Goal: Transaction & Acquisition: Purchase product/service

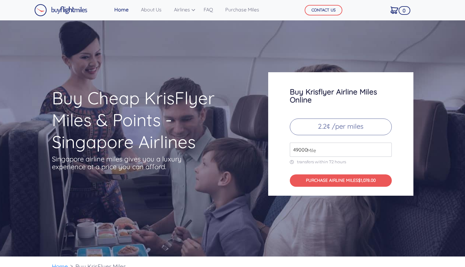
click at [343, 150] on input "49000" at bounding box center [341, 150] width 102 height 14
type input "4"
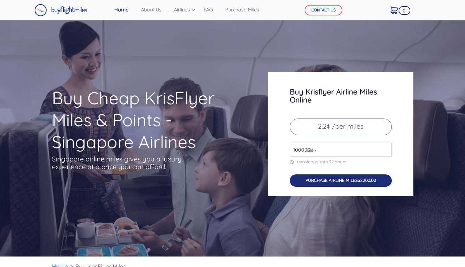
type input "100000"
click at [323, 180] on button "PURCHASE AIRLINE MILES $2200.00" at bounding box center [341, 181] width 102 height 13
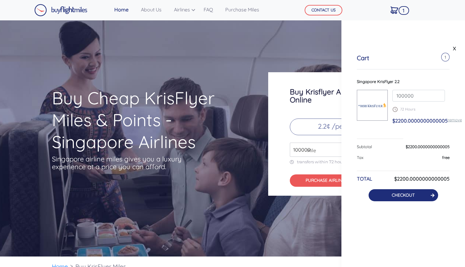
click at [403, 198] on link "CHECKOUT" at bounding box center [403, 196] width 23 height 6
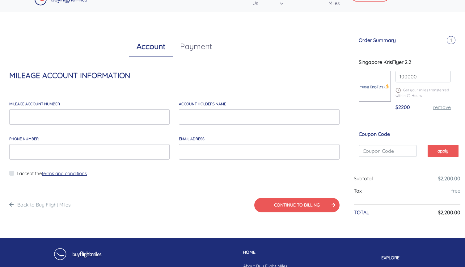
scroll to position [14, 0]
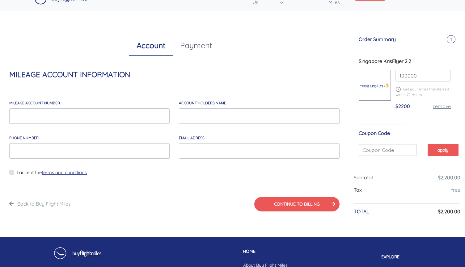
click at [197, 46] on link "Payment" at bounding box center [196, 46] width 47 height 20
click at [149, 42] on link "Account" at bounding box center [151, 46] width 44 height 20
click at [183, 45] on link "Payment" at bounding box center [196, 46] width 47 height 20
click at [144, 41] on link "Account" at bounding box center [151, 46] width 44 height 20
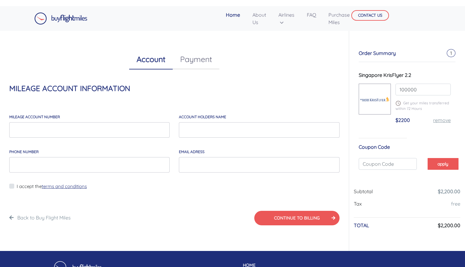
scroll to position [0, 0]
click at [79, 136] on input "MILEAGE account number" at bounding box center [89, 129] width 160 height 15
click at [194, 68] on link "Payment" at bounding box center [196, 59] width 47 height 20
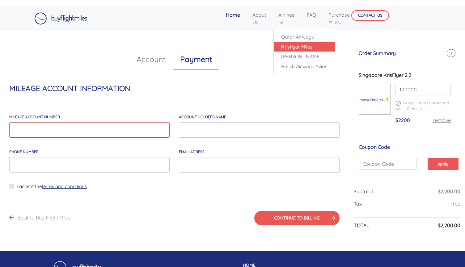
click at [282, 47] on link "Krisflyer Miles" at bounding box center [304, 47] width 61 height 10
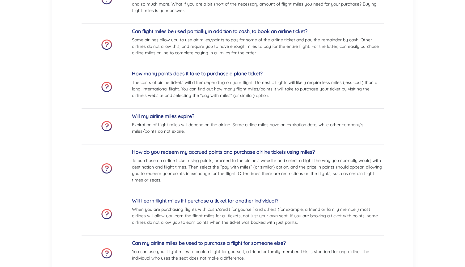
scroll to position [137, 0]
